Goal: Task Accomplishment & Management: Manage account settings

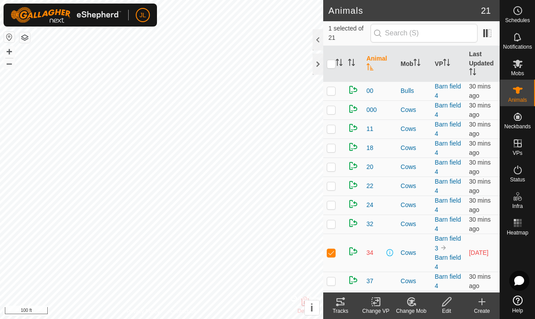
checkbox input "false"
checkbox input "true"
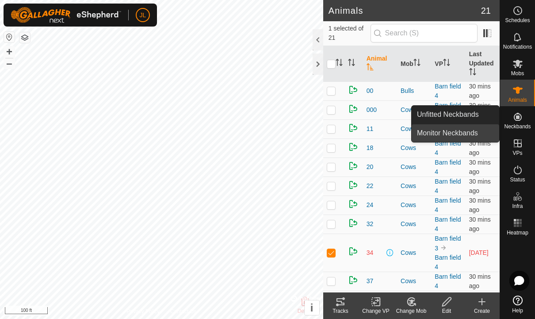
click at [469, 136] on span "Monitor Neckbands" at bounding box center [447, 133] width 61 height 11
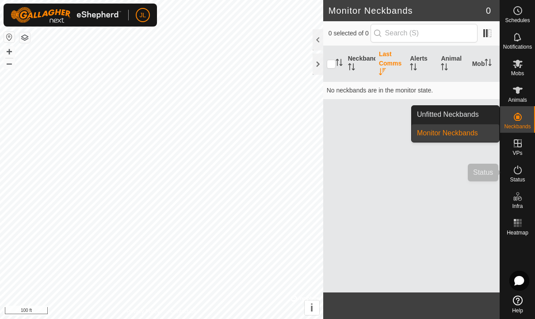
click at [523, 172] on icon at bounding box center [518, 170] width 11 height 11
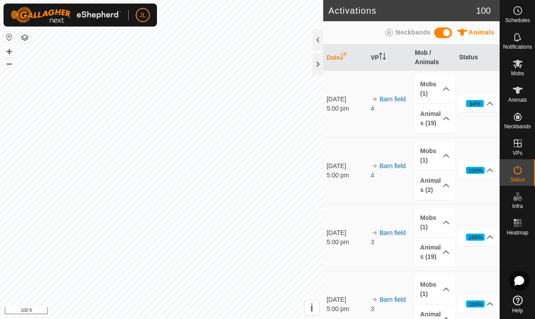
click at [517, 171] on icon at bounding box center [518, 170] width 11 height 11
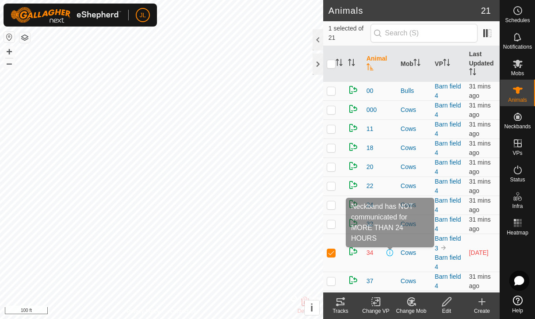
click at [394, 255] on span at bounding box center [390, 252] width 7 height 7
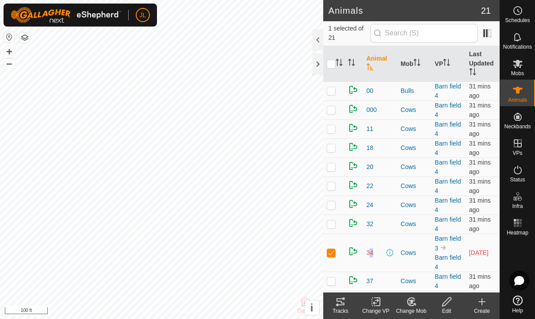
click at [393, 251] on span at bounding box center [390, 252] width 7 height 7
click at [391, 253] on span at bounding box center [390, 252] width 7 height 7
click at [387, 254] on span at bounding box center [390, 252] width 7 height 7
click at [393, 254] on span at bounding box center [390, 252] width 7 height 7
click at [393, 253] on span at bounding box center [390, 252] width 7 height 7
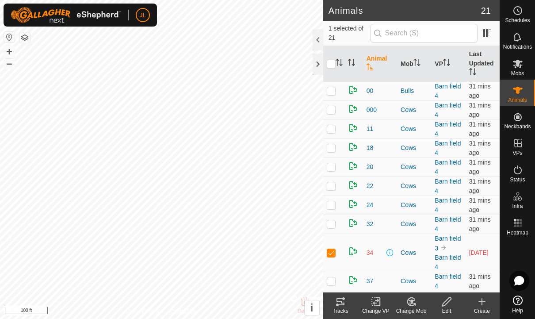
click at [393, 254] on span at bounding box center [390, 252] width 7 height 7
click at [391, 256] on span at bounding box center [390, 252] width 7 height 7
click at [478, 254] on span "[DATE]" at bounding box center [478, 252] width 19 height 7
click at [393, 255] on span at bounding box center [390, 252] width 7 height 7
click at [392, 255] on span at bounding box center [390, 252] width 7 height 7
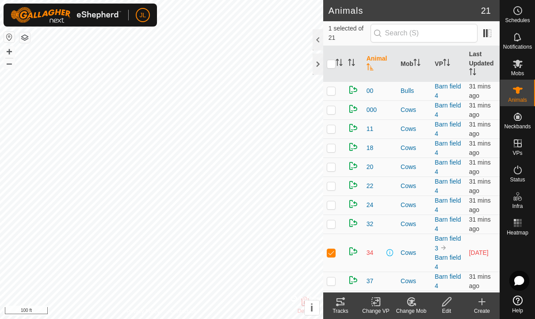
click at [392, 254] on span at bounding box center [390, 252] width 7 height 7
click at [405, 257] on div "Cows" at bounding box center [414, 252] width 27 height 9
checkbox input "true"
click at [391, 254] on span at bounding box center [390, 252] width 7 height 7
click at [390, 255] on span at bounding box center [390, 252] width 7 height 7
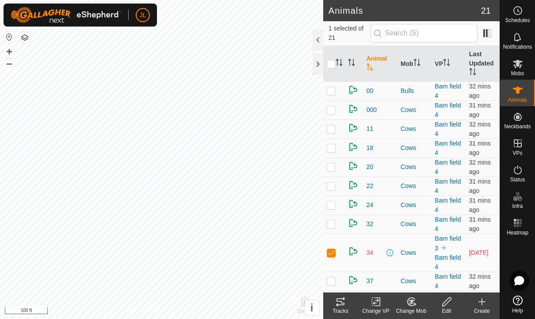
click at [392, 256] on span at bounding box center [390, 252] width 7 height 7
click at [391, 256] on span at bounding box center [390, 252] width 7 height 7
click at [391, 253] on span at bounding box center [390, 252] width 7 height 7
click at [392, 255] on span at bounding box center [390, 252] width 7 height 7
click at [392, 250] on span at bounding box center [390, 252] width 7 height 7
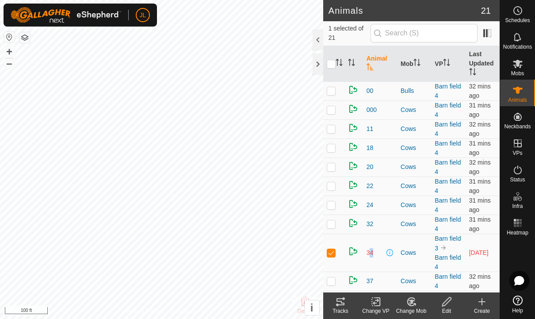
click at [393, 252] on span at bounding box center [390, 252] width 7 height 7
click at [394, 254] on span at bounding box center [390, 252] width 7 height 7
click at [392, 254] on span at bounding box center [390, 252] width 7 height 7
click at [387, 256] on span at bounding box center [390, 252] width 7 height 7
click at [413, 254] on div "Cows" at bounding box center [414, 252] width 27 height 9
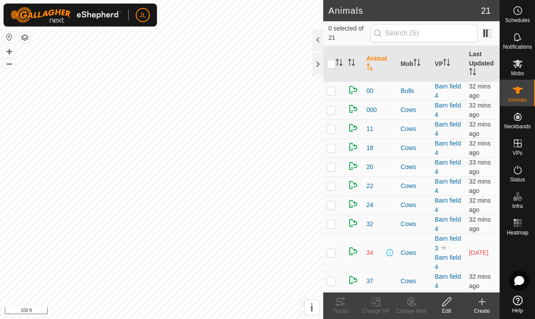
checkbox input "true"
click at [389, 258] on td "34" at bounding box center [380, 253] width 34 height 38
click at [399, 259] on td "Cows" at bounding box center [414, 253] width 34 height 38
click at [389, 258] on td "34" at bounding box center [380, 253] width 34 height 38
click at [390, 255] on span at bounding box center [390, 252] width 7 height 7
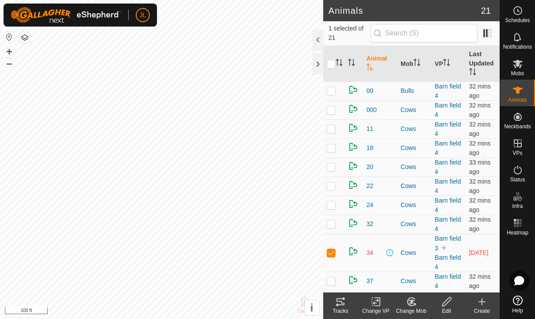
click at [391, 255] on span at bounding box center [390, 252] width 7 height 7
click at [486, 38] on span at bounding box center [487, 33] width 14 height 14
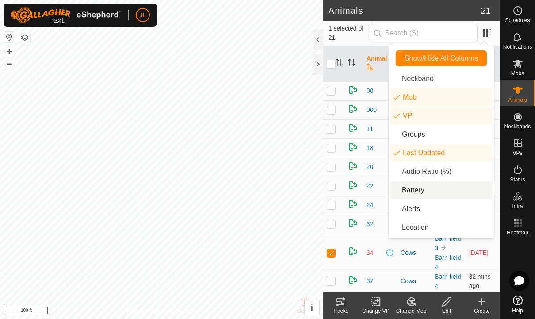
click at [422, 188] on li "Battery" at bounding box center [442, 190] width 102 height 18
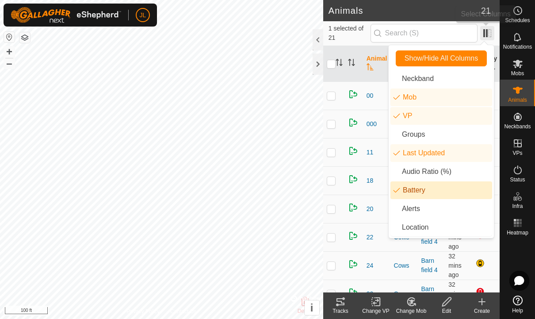
click at [493, 31] on span at bounding box center [487, 33] width 14 height 14
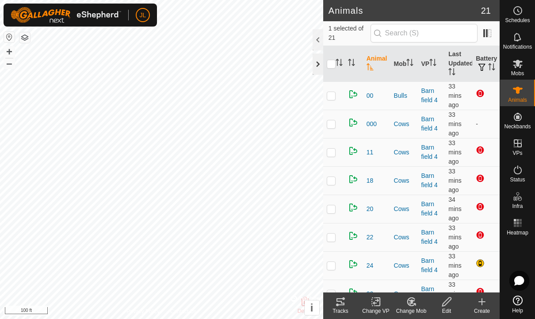
click at [319, 60] on div at bounding box center [318, 64] width 11 height 21
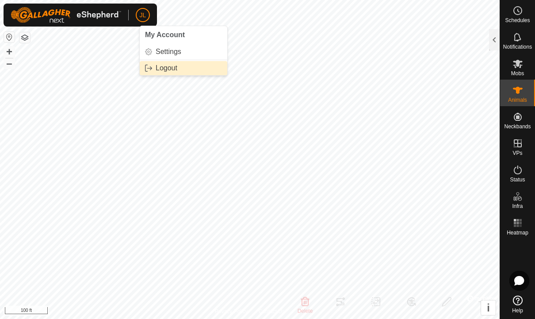
click at [159, 73] on link "Logout" at bounding box center [184, 68] width 88 height 14
